Goal: Task Accomplishment & Management: Complete application form

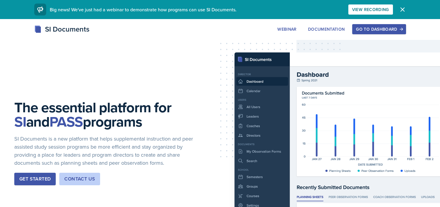
click at [387, 28] on div "Go to Dashboard" at bounding box center [379, 29] width 46 height 5
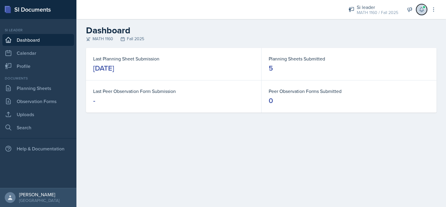
click at [423, 7] on span at bounding box center [424, 7] width 4 height 4
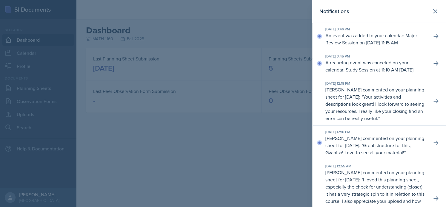
click at [257, 106] on div at bounding box center [223, 103] width 446 height 207
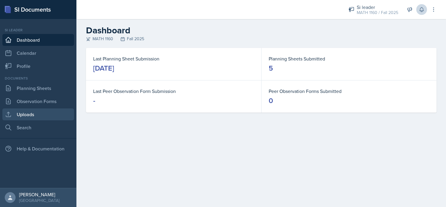
click at [34, 114] on link "Uploads" at bounding box center [38, 115] width 72 height 12
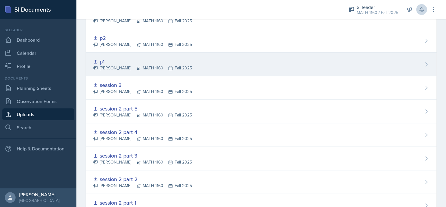
scroll to position [55, 0]
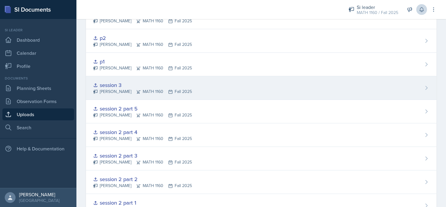
click at [108, 81] on div "session 3" at bounding box center [142, 85] width 99 height 8
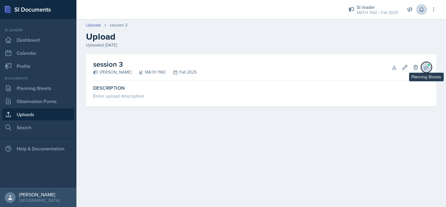
click at [424, 68] on icon at bounding box center [426, 67] width 6 height 6
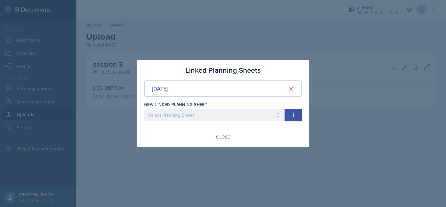
click at [162, 89] on div "[DATE]" at bounding box center [160, 89] width 16 height 8
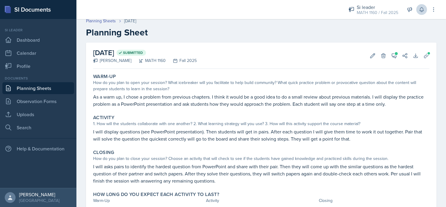
scroll to position [4, 0]
click at [391, 58] on icon at bounding box center [394, 55] width 6 height 6
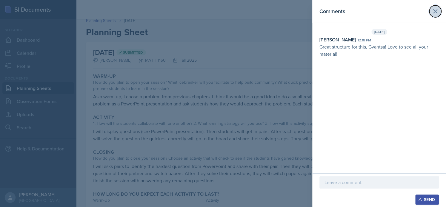
click at [434, 10] on icon at bounding box center [435, 12] width 4 height 4
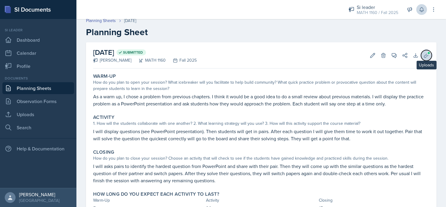
click at [423, 55] on icon at bounding box center [426, 55] width 6 height 6
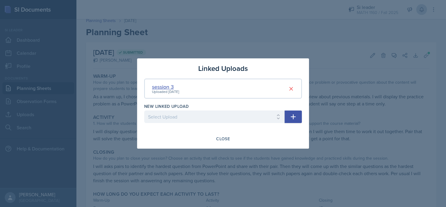
click at [172, 87] on div "session 3" at bounding box center [165, 87] width 27 height 8
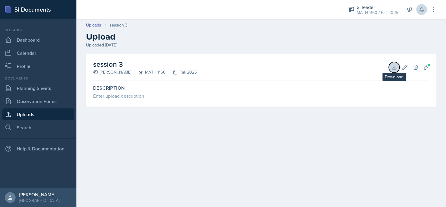
click at [394, 71] on button "Download" at bounding box center [393, 67] width 11 height 11
click at [40, 115] on link "Uploads" at bounding box center [38, 115] width 72 height 12
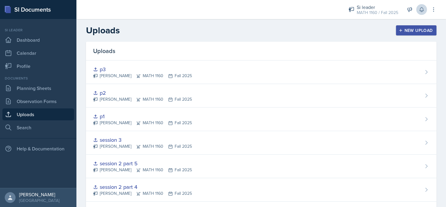
click at [406, 30] on div "New Upload" at bounding box center [415, 30] width 33 height 5
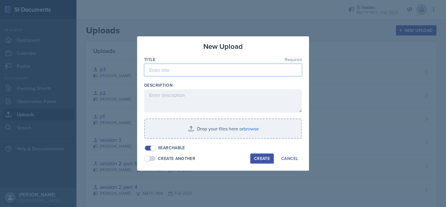
click at [197, 75] on input at bounding box center [222, 70] width 157 height 13
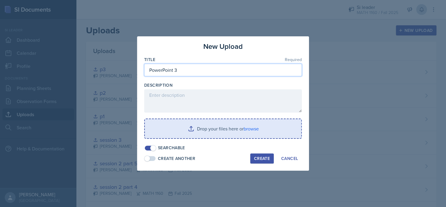
type input "PowerPoint 3"
click at [237, 133] on input "file" at bounding box center [223, 128] width 156 height 19
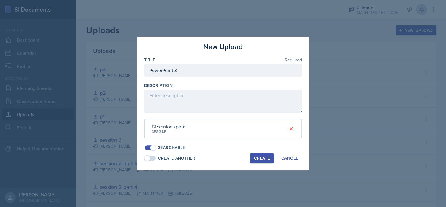
click at [261, 160] on div "Create" at bounding box center [262, 158] width 16 height 5
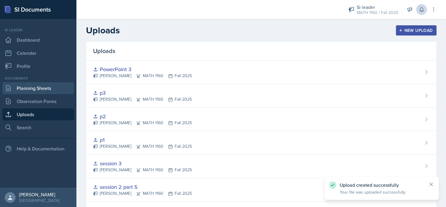
click at [50, 87] on link "Planning Sheets" at bounding box center [38, 88] width 72 height 12
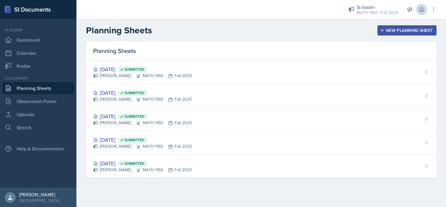
click at [402, 28] on div "New Planning Sheet" at bounding box center [406, 30] width 51 height 5
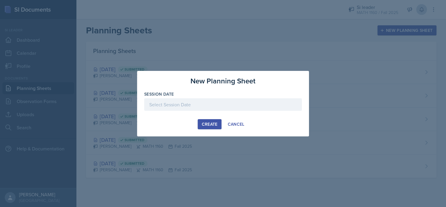
click at [206, 103] on div at bounding box center [222, 104] width 157 height 13
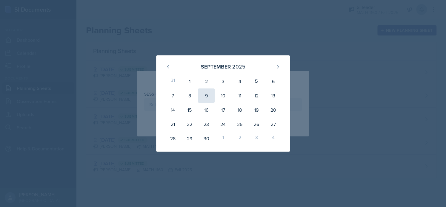
click at [207, 95] on div "9" at bounding box center [206, 96] width 17 height 14
type input "[DATE]"
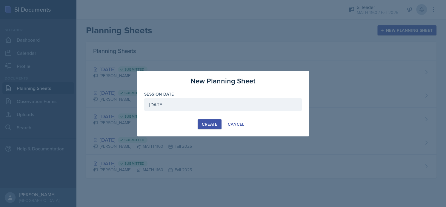
click at [207, 123] on div "Create" at bounding box center [209, 124] width 16 height 5
click at [207, 123] on div "button" at bounding box center [209, 124] width 5 height 5
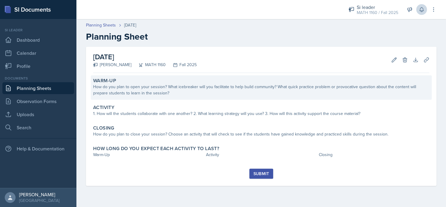
drag, startPoint x: 207, startPoint y: 123, endPoint x: 187, endPoint y: 92, distance: 36.4
click at [187, 92] on div "Warm-Up How do you plan to open your session? What icebreaker will you facilita…" at bounding box center [261, 121] width 336 height 93
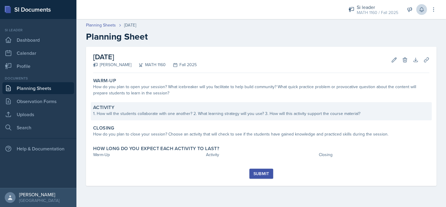
click at [154, 109] on div "Activity" at bounding box center [261, 108] width 336 height 6
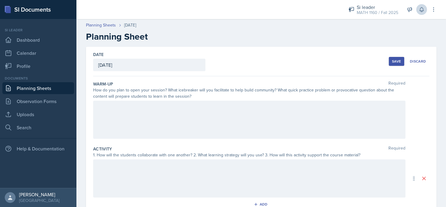
click at [164, 123] on div at bounding box center [249, 120] width 312 height 38
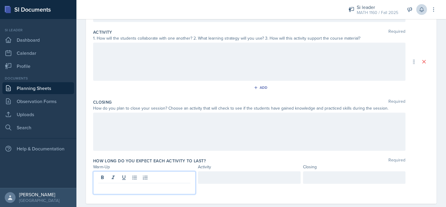
scroll to position [127, 0]
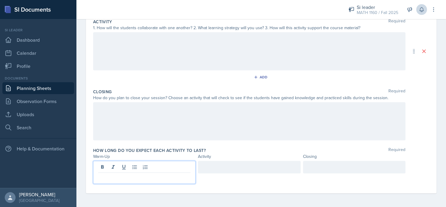
click at [133, 176] on p at bounding box center [144, 177] width 92 height 7
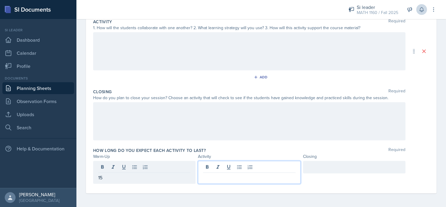
click at [211, 164] on div at bounding box center [249, 172] width 102 height 23
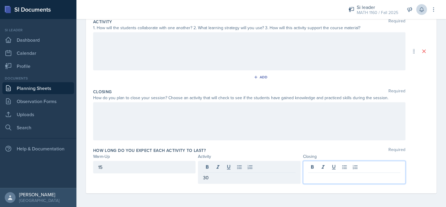
click at [311, 164] on div at bounding box center [354, 172] width 102 height 23
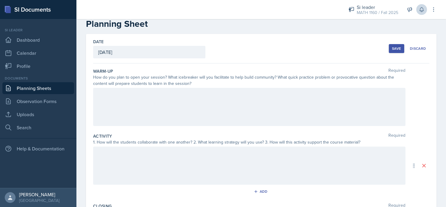
click at [200, 103] on div at bounding box center [249, 107] width 312 height 38
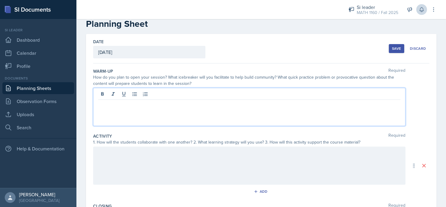
scroll to position [23, 0]
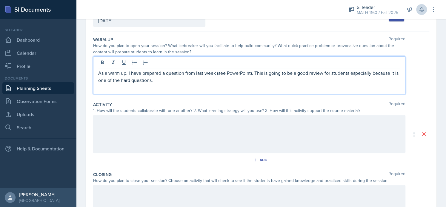
click at [144, 143] on div at bounding box center [249, 134] width 312 height 38
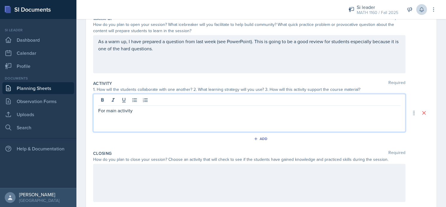
scroll to position [66, 0]
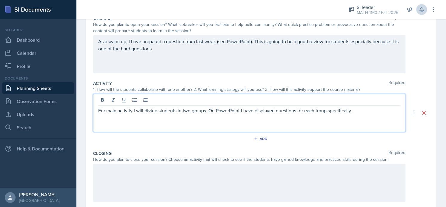
click at [316, 111] on p "For main activity I will divide students in two groups. On PowerPoint I have di…" at bounding box center [249, 110] width 302 height 7
click at [361, 111] on p "For main activity I will divide students in two groups. On PowerPoint I have di…" at bounding box center [249, 110] width 302 height 7
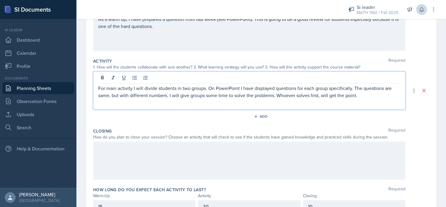
scroll to position [98, 0]
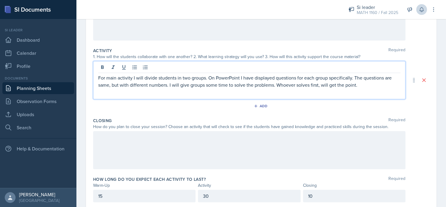
click at [239, 141] on p at bounding box center [249, 137] width 302 height 7
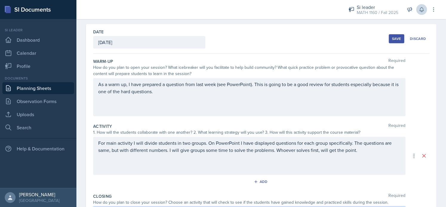
scroll to position [22, 0]
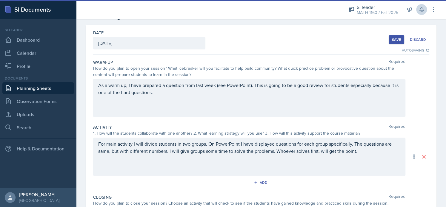
click at [388, 42] on button "Save" at bounding box center [396, 39] width 16 height 9
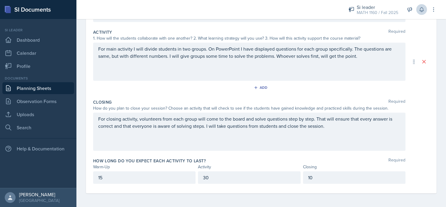
scroll to position [0, 0]
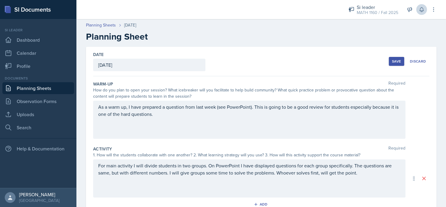
click at [392, 61] on div "Save" at bounding box center [396, 61] width 9 height 5
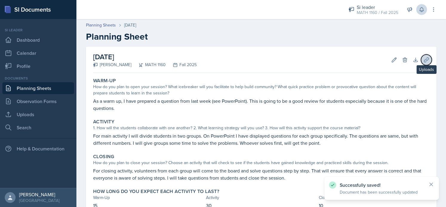
click at [423, 61] on icon at bounding box center [426, 60] width 6 height 6
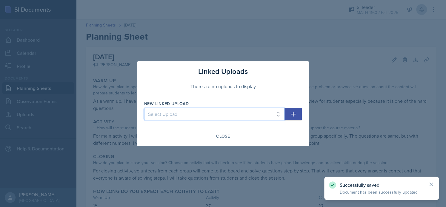
click at [219, 116] on select "Select Upload session 1 PowerPoint Practice problems part 1 Practice problems p…" at bounding box center [214, 114] width 140 height 13
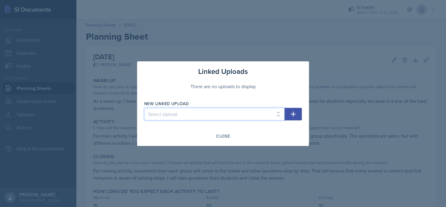
select select "381e0f8c-24e8-4a37-8f81-0bd291d34174"
click at [144, 108] on select "Select Upload session 1 PowerPoint Practice problems part 1 Practice problems p…" at bounding box center [214, 114] width 140 height 13
click at [290, 113] on icon "button" at bounding box center [292, 114] width 7 height 7
select select
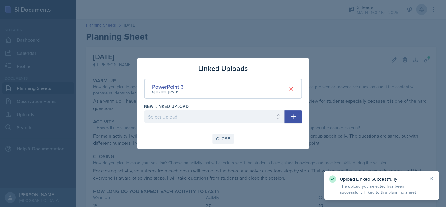
click at [222, 140] on div "Close" at bounding box center [223, 139] width 14 height 5
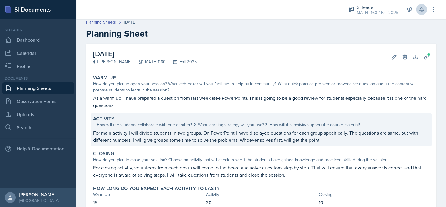
scroll to position [4, 0]
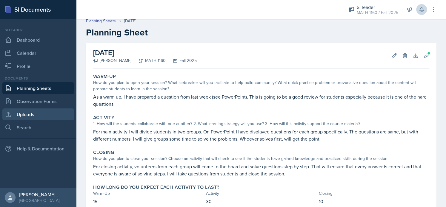
click at [33, 118] on link "Uploads" at bounding box center [38, 115] width 72 height 12
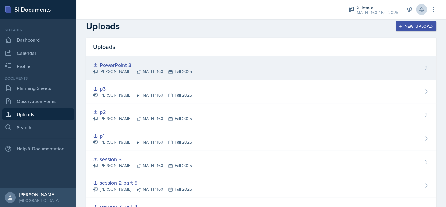
click at [158, 74] on div "[PERSON_NAME] MATH 1160 Fall 2025" at bounding box center [142, 72] width 99 height 6
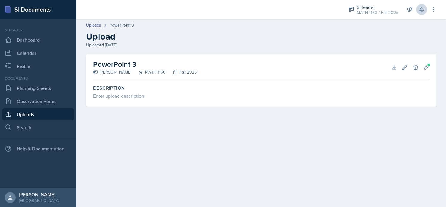
click at [41, 114] on link "Uploads" at bounding box center [38, 115] width 72 height 12
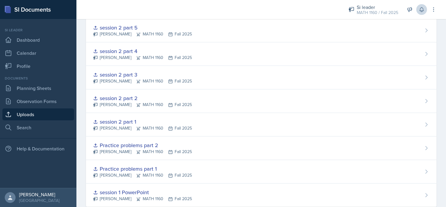
scroll to position [173, 0]
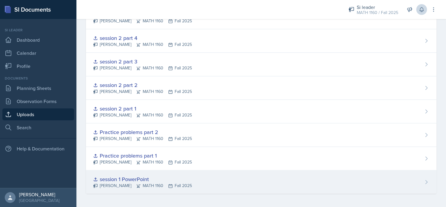
click at [103, 183] on div "[PERSON_NAME] MATH 1160 Fall 2025" at bounding box center [142, 186] width 99 height 6
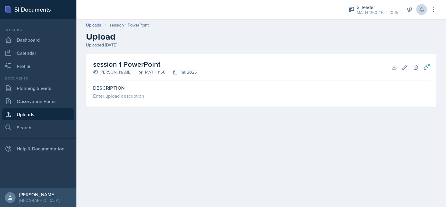
click at [30, 116] on link "Uploads" at bounding box center [38, 115] width 72 height 12
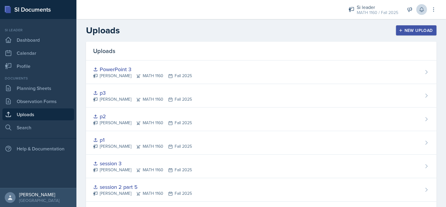
click at [398, 36] on header "Uploads New Upload" at bounding box center [260, 30] width 369 height 23
click at [399, 32] on div "New Upload" at bounding box center [415, 30] width 33 height 5
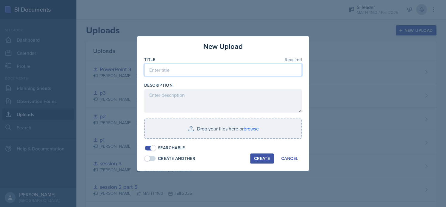
click at [207, 70] on input at bounding box center [222, 70] width 157 height 13
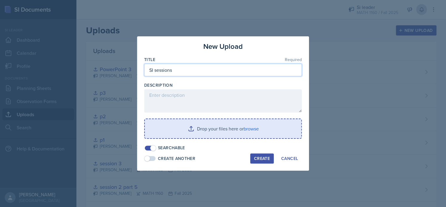
type input "SI sessions"
click at [234, 137] on input "file" at bounding box center [223, 128] width 156 height 19
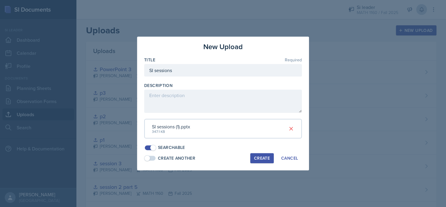
click at [259, 156] on div "Create" at bounding box center [262, 158] width 16 height 5
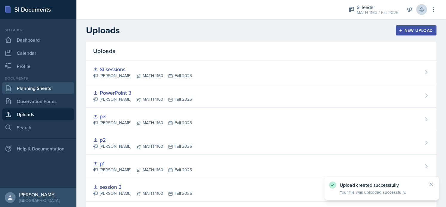
click at [43, 89] on link "Planning Sheets" at bounding box center [38, 88] width 72 height 12
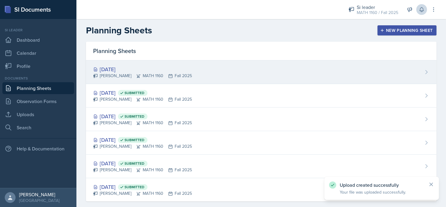
click at [241, 69] on div "Sep 9th, 2025 Gvantsa Kiknavelidze MATH 1160 Fall 2025" at bounding box center [261, 73] width 350 height 24
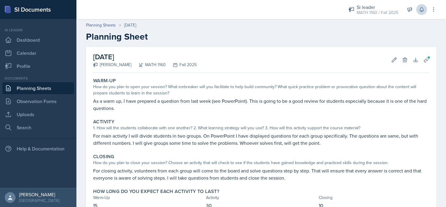
click at [64, 90] on link "Planning Sheets" at bounding box center [38, 88] width 72 height 12
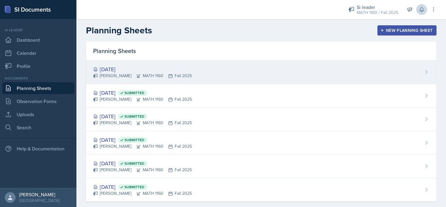
click at [229, 69] on div "Sep 9th, 2025 Gvantsa Kiknavelidze MATH 1160 Fall 2025" at bounding box center [261, 73] width 350 height 24
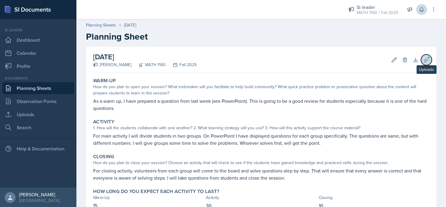
click at [423, 57] on icon at bounding box center [426, 60] width 6 height 6
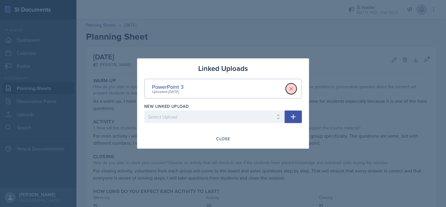
click at [290, 91] on icon at bounding box center [291, 89] width 6 height 6
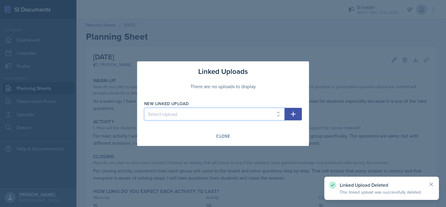
click at [220, 108] on select "Select Upload session 1 PowerPoint Practice problems part 1 Practice problems p…" at bounding box center [214, 114] width 140 height 13
select select "ba5abfa4-03b7-41d1-86f5-04ab05a3d11c"
click at [144, 108] on select "Select Upload session 1 PowerPoint Practice problems part 1 Practice problems p…" at bounding box center [214, 114] width 140 height 13
click at [296, 116] on icon "button" at bounding box center [292, 114] width 7 height 7
select select
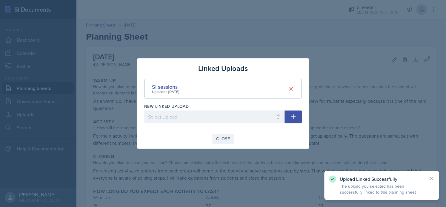
click at [225, 137] on div "Close" at bounding box center [223, 139] width 14 height 5
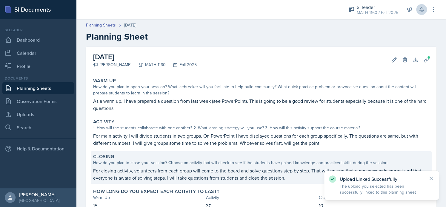
scroll to position [43, 0]
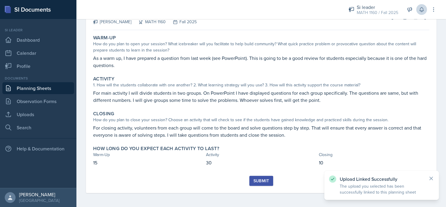
click at [266, 180] on button "Submit" at bounding box center [261, 181] width 24 height 10
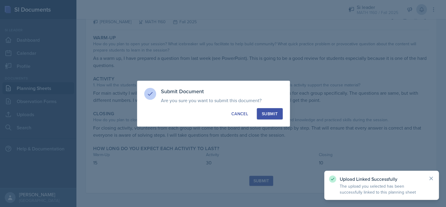
click at [275, 114] on div "Submit" at bounding box center [270, 114] width 16 height 6
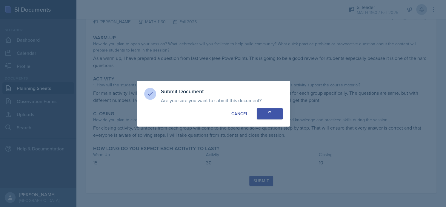
scroll to position [26, 0]
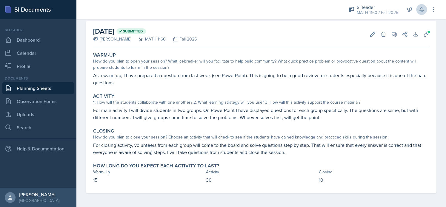
click at [30, 85] on link "Planning Sheets" at bounding box center [38, 88] width 72 height 12
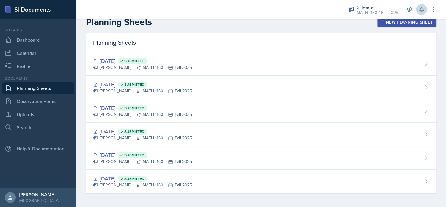
click at [22, 103] on link "Observation Forms" at bounding box center [38, 101] width 72 height 12
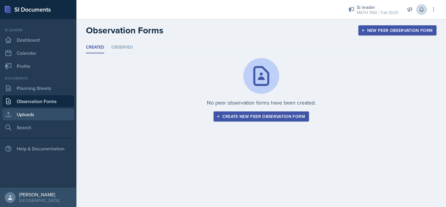
click at [21, 116] on link "Uploads" at bounding box center [38, 115] width 72 height 12
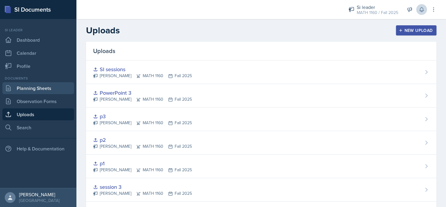
click at [23, 90] on link "Planning Sheets" at bounding box center [38, 88] width 72 height 12
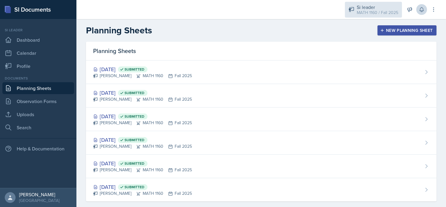
click at [373, 14] on div "MATH 1160 / Fall 2025" at bounding box center [376, 13] width 41 height 6
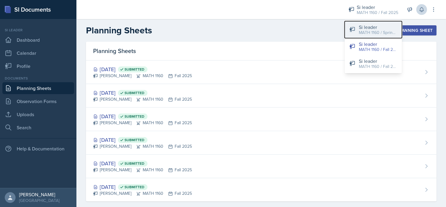
click at [379, 25] on div "Si leader" at bounding box center [377, 27] width 38 height 7
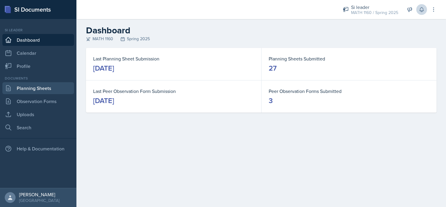
click at [23, 89] on link "Planning Sheets" at bounding box center [38, 88] width 72 height 12
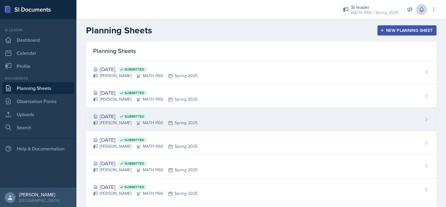
click at [106, 119] on div "Apr 17th, 2025 Submitted" at bounding box center [145, 116] width 104 height 8
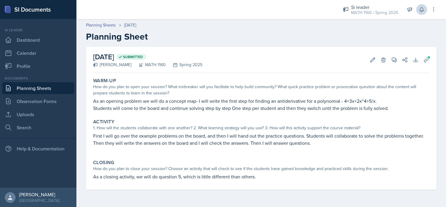
click at [26, 87] on link "Planning Sheets" at bounding box center [38, 88] width 72 height 12
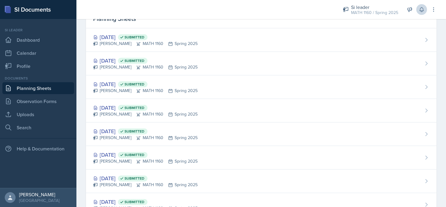
scroll to position [37, 0]
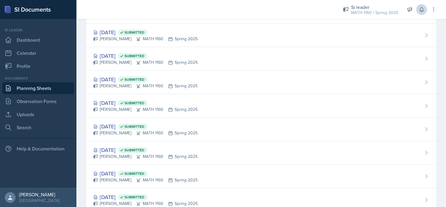
click at [101, 155] on div "Gvantsa Kiknavelidze MATH 1160 Spring 2025" at bounding box center [145, 157] width 104 height 6
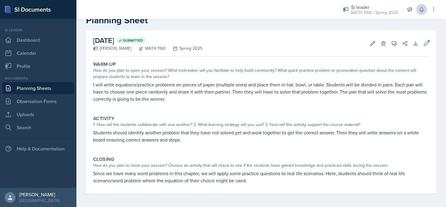
scroll to position [17, 0]
click at [33, 89] on link "Planning Sheets" at bounding box center [38, 88] width 72 height 12
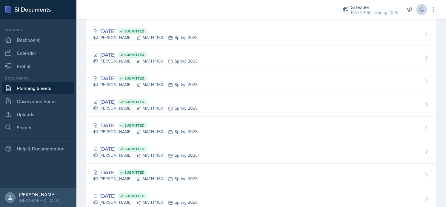
scroll to position [44, 0]
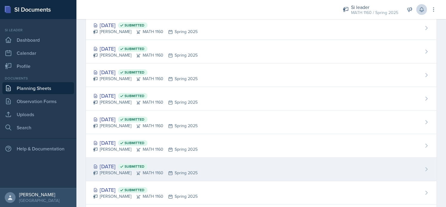
click at [105, 168] on div "Apr 1st, 2025 Submitted" at bounding box center [145, 167] width 104 height 8
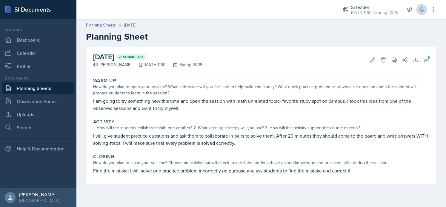
click at [386, 39] on h2 "Planning Sheet" at bounding box center [261, 36] width 350 height 11
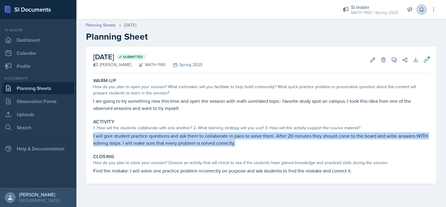
drag, startPoint x: 92, startPoint y: 137, endPoint x: 246, endPoint y: 142, distance: 153.7
click at [246, 142] on div "Activity 1. How will the students collaborate with one another? 2. What learnin…" at bounding box center [261, 133] width 341 height 33
copy p "I will give student practice questions and ask them to collaborate in pairs to …"
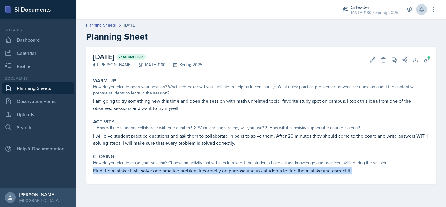
drag, startPoint x: 93, startPoint y: 169, endPoint x: 357, endPoint y: 169, distance: 264.2
click at [357, 169] on p "Find the mistake: I will solve one practice problem incorrectly on purpose and …" at bounding box center [261, 170] width 336 height 7
copy p "Find the mistake: I will solve one practice problem incorrectly on purpose and …"
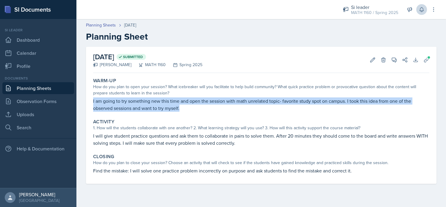
drag, startPoint x: 90, startPoint y: 100, endPoint x: 183, endPoint y: 111, distance: 94.0
click at [183, 111] on div "April 1st, 2025 Submitted Gvantsa Kiknavelidze MATH 1160 Spring 2025 Edit Delet…" at bounding box center [261, 115] width 350 height 137
click at [183, 111] on p "I am going to try something new this time and open the session with math unrela…" at bounding box center [261, 105] width 336 height 14
drag, startPoint x: 182, startPoint y: 109, endPoint x: 92, endPoint y: 98, distance: 91.0
click at [92, 98] on div "Warm-Up How do you plan to open your session? What icebreaker will you facilita…" at bounding box center [261, 94] width 341 height 39
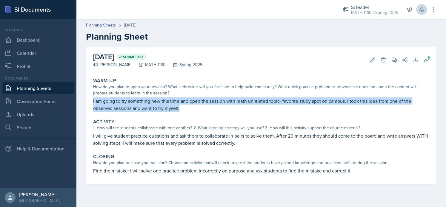
copy p "I am going to try something new this time and open the session with math unrela…"
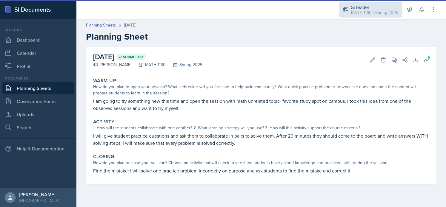
click at [356, 17] on div "Si leader MATH 1160 / Spring 2025" at bounding box center [370, 10] width 63 height 16
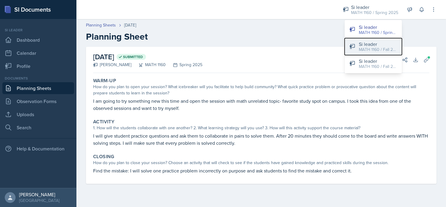
click at [369, 43] on div "Si leader" at bounding box center [377, 44] width 38 height 7
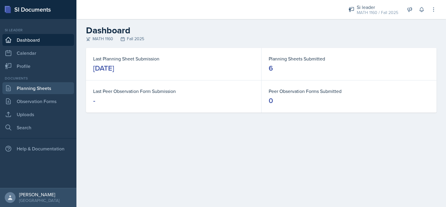
click at [21, 88] on link "Planning Sheets" at bounding box center [38, 88] width 72 height 12
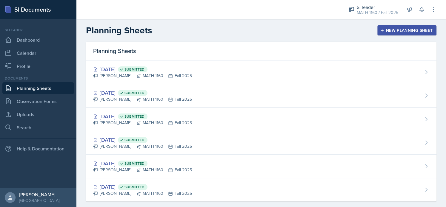
click at [380, 37] on header "Planning Sheets New Planning Sheet" at bounding box center [260, 30] width 369 height 23
click at [379, 33] on button "New Planning Sheet" at bounding box center [406, 30] width 59 height 10
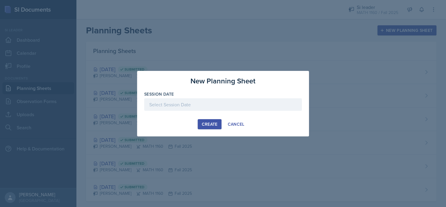
click at [197, 113] on div at bounding box center [222, 114] width 157 height 6
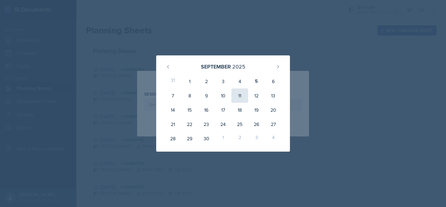
click at [238, 101] on div "11" at bounding box center [239, 96] width 17 height 14
type input "[DATE]"
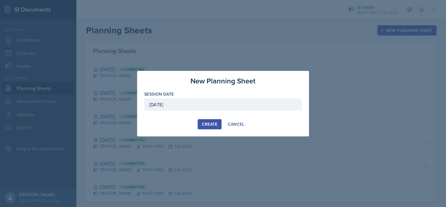
click at [205, 122] on div "Create" at bounding box center [209, 124] width 16 height 5
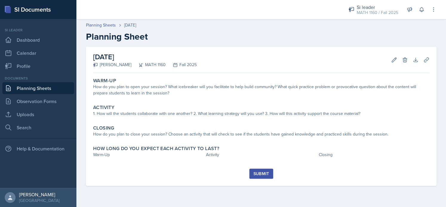
click at [175, 121] on div "Warm-Up How do you plan to open your session? What icebreaker will you facilita…" at bounding box center [261, 121] width 336 height 93
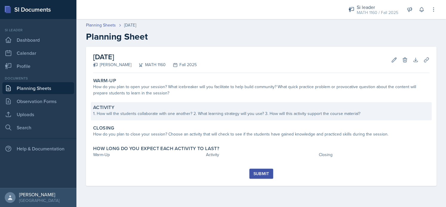
click at [162, 118] on div "Activity 1. How will the students collaborate with one another? 2. What learnin…" at bounding box center [261, 111] width 341 height 18
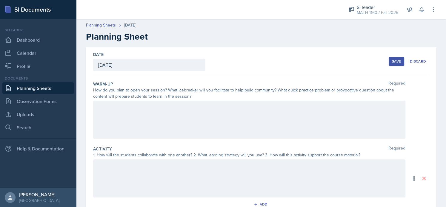
click at [133, 173] on div at bounding box center [249, 179] width 312 height 38
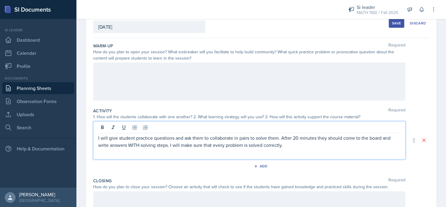
scroll to position [39, 0]
click at [169, 145] on p "I will give student practice questions and ask them to collaborate in pairs to …" at bounding box center [249, 141] width 302 height 14
click at [174, 137] on p "I will give student practice questions and ask them to collaborate in pairs to …" at bounding box center [249, 141] width 302 height 14
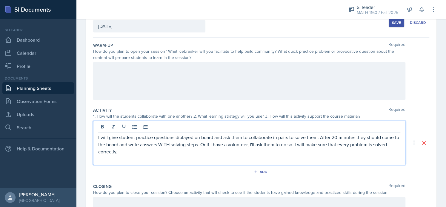
click at [180, 138] on p "I will give student practice questions diplayed on board and ask them to collab…" at bounding box center [249, 144] width 302 height 21
click at [214, 137] on p "I will give student practice questions displayed on board and ask them to colla…" at bounding box center [249, 144] width 302 height 21
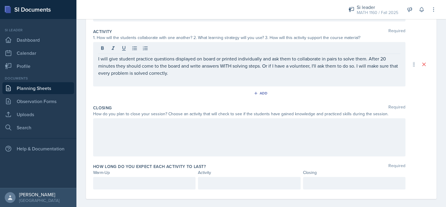
click at [146, 140] on div at bounding box center [249, 137] width 312 height 38
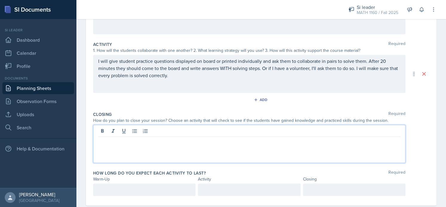
scroll to position [106, 0]
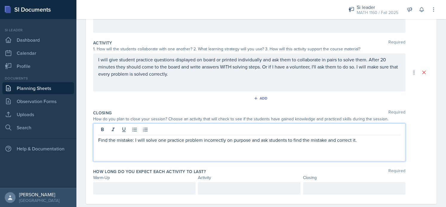
click at [204, 142] on p "Find the mistake: I will solve one practice problem incorrectly on purpose and …" at bounding box center [249, 140] width 302 height 7
click at [203, 141] on p "Find the mistake: I will solve one practice problem incorrectly on purpose and …" at bounding box center [249, 140] width 302 height 7
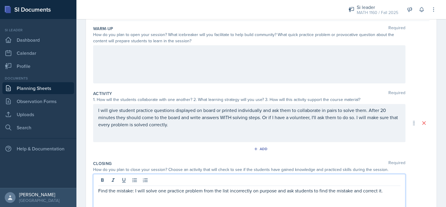
click at [118, 64] on div at bounding box center [249, 64] width 312 height 38
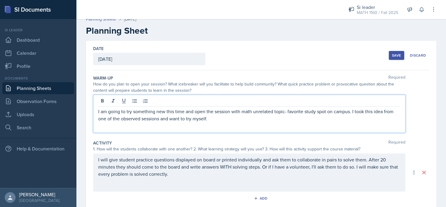
scroll to position [1, 0]
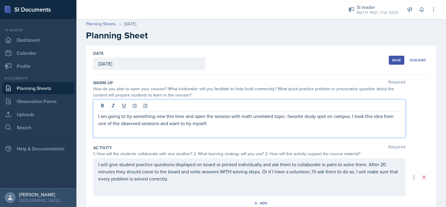
click at [392, 60] on div "Save" at bounding box center [396, 60] width 9 height 5
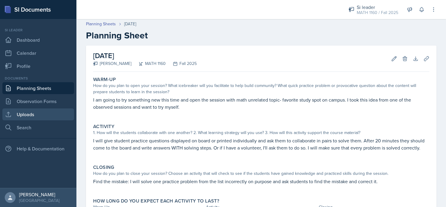
click at [37, 115] on link "Uploads" at bounding box center [38, 115] width 72 height 12
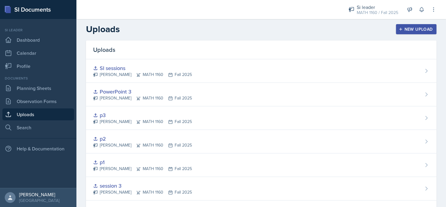
click at [399, 26] on button "New Upload" at bounding box center [415, 29] width 41 height 10
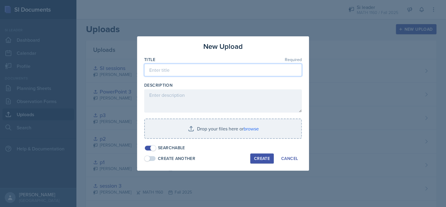
click at [182, 68] on input at bounding box center [222, 70] width 157 height 13
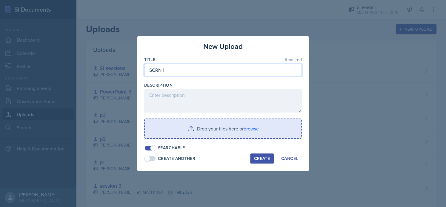
type input "SCRN 1"
click at [204, 135] on input "file" at bounding box center [223, 128] width 156 height 19
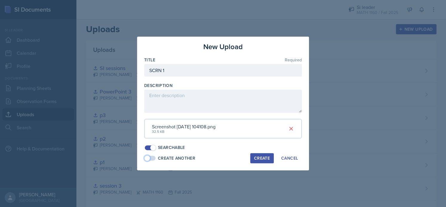
click at [149, 159] on span at bounding box center [147, 158] width 6 height 6
click at [257, 159] on div "Create" at bounding box center [262, 158] width 16 height 5
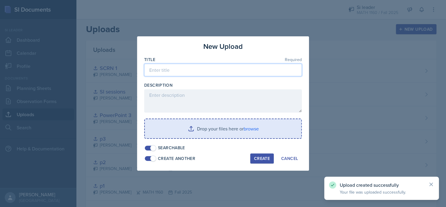
click at [177, 67] on input at bounding box center [222, 70] width 157 height 13
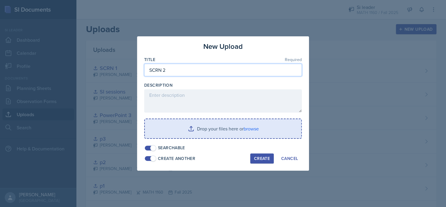
type input "SCRN 2"
click at [208, 129] on input "file" at bounding box center [223, 128] width 156 height 19
click at [178, 123] on input "file" at bounding box center [223, 128] width 156 height 19
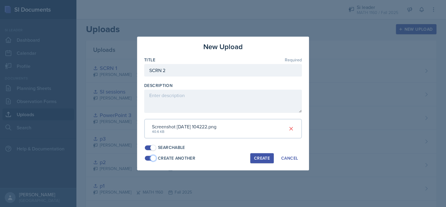
click at [148, 157] on span at bounding box center [150, 158] width 11 height 5
click at [259, 158] on div "Create" at bounding box center [262, 158] width 16 height 5
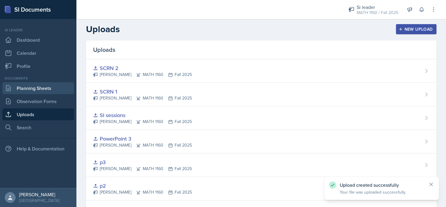
click at [46, 89] on link "Planning Sheets" at bounding box center [38, 88] width 72 height 12
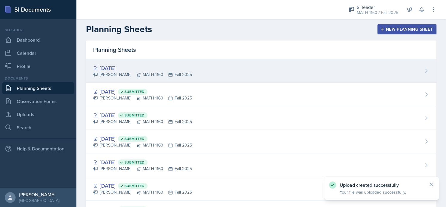
click at [149, 73] on div "[PERSON_NAME] MATH 1160 Fall 2025" at bounding box center [142, 75] width 99 height 6
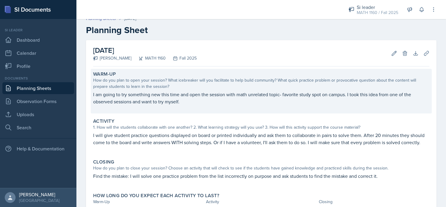
scroll to position [6, 0]
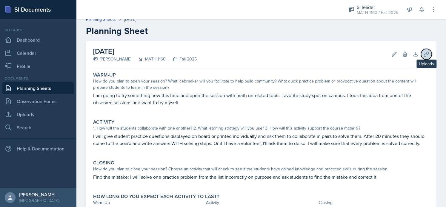
click at [421, 58] on button "Uploads" at bounding box center [426, 54] width 11 height 11
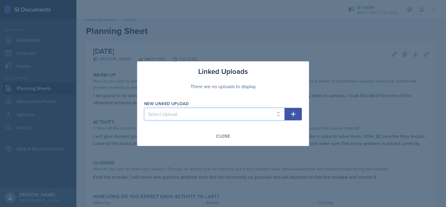
click at [188, 117] on select "Select Upload session 1 PowerPoint Practice problems part 1 Practice problems p…" at bounding box center [214, 114] width 140 height 13
select select "e5eb9fd5-187f-4225-844e-0ca3e88303ba"
click at [144, 108] on select "Select Upload session 1 PowerPoint Practice problems part 1 Practice problems p…" at bounding box center [214, 114] width 140 height 13
click at [291, 114] on icon "button" at bounding box center [292, 114] width 7 height 7
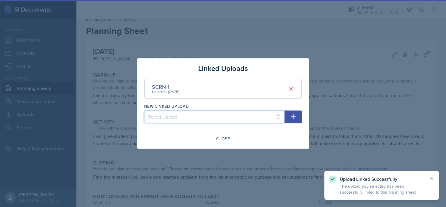
click at [226, 112] on select "Select Upload session 1 PowerPoint Practice problems part 1 Practice problems p…" at bounding box center [214, 117] width 140 height 13
select select "19185561-63f4-48f7-bc0d-cb63b68015b3"
click at [144, 111] on select "Select Upload session 1 PowerPoint Practice problems part 1 Practice problems p…" at bounding box center [214, 117] width 140 height 13
click at [292, 115] on icon "button" at bounding box center [292, 116] width 7 height 7
select select
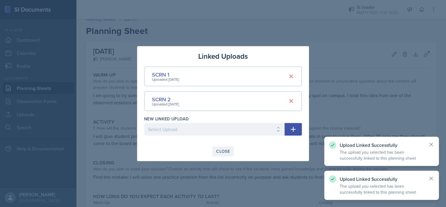
click at [218, 147] on button "Close" at bounding box center [222, 151] width 21 height 10
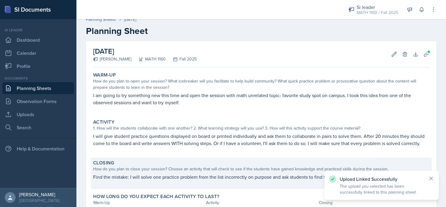
scroll to position [54, 0]
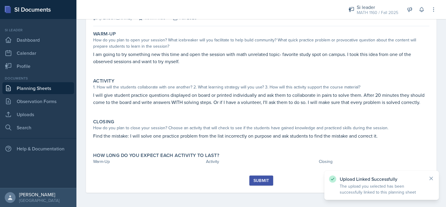
click at [140, 171] on div "Warm-Up How do you plan to open your session? What icebreaker will you facilita…" at bounding box center [261, 102] width 336 height 147
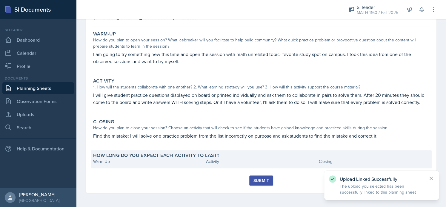
click at [125, 167] on div "How long do you expect each activity to last? Warm-Up Activity Closing" at bounding box center [261, 159] width 341 height 18
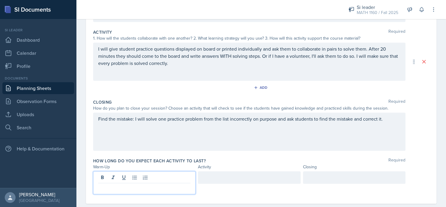
scroll to position [127, 0]
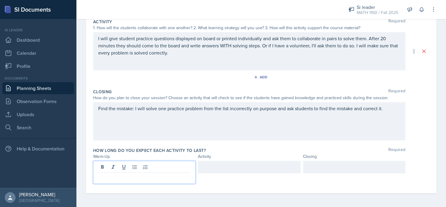
click at [122, 174] on p at bounding box center [144, 177] width 92 height 7
click at [233, 171] on div at bounding box center [249, 167] width 102 height 13
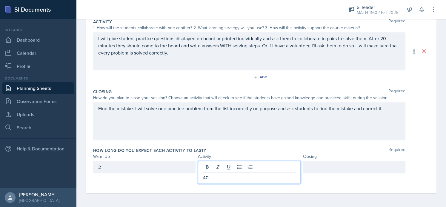
click at [306, 165] on div at bounding box center [354, 167] width 102 height 13
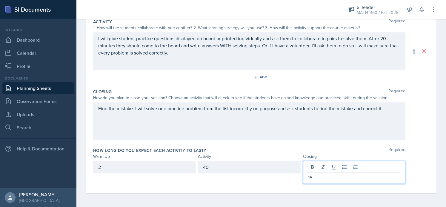
click at [349, 136] on div "Find the mistake: I will solve one practice problem from the list incorrectly o…" at bounding box center [249, 121] width 312 height 38
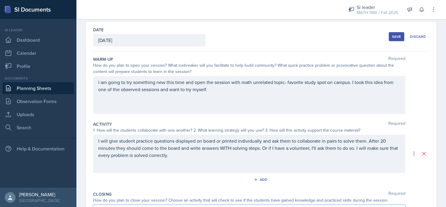
scroll to position [24, 0]
click at [392, 35] on div "Save" at bounding box center [396, 37] width 9 height 5
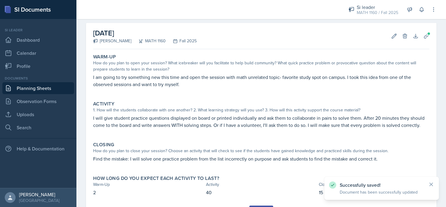
scroll to position [61, 0]
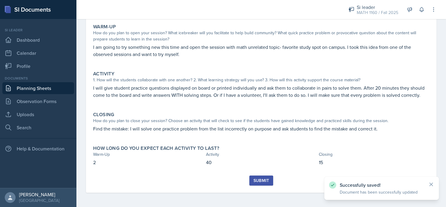
click at [253, 179] on div "Submit" at bounding box center [261, 180] width 16 height 5
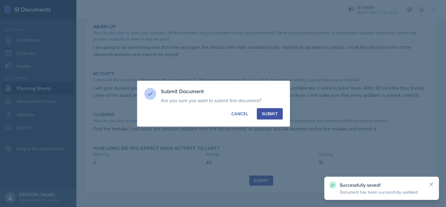
click at [278, 111] on button "Submit" at bounding box center [269, 113] width 26 height 11
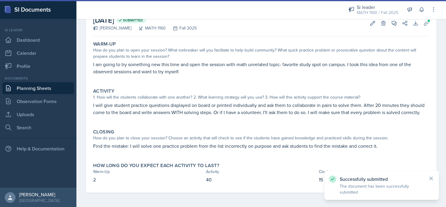
scroll to position [44, 0]
